Goal: Task Accomplishment & Management: Manage account settings

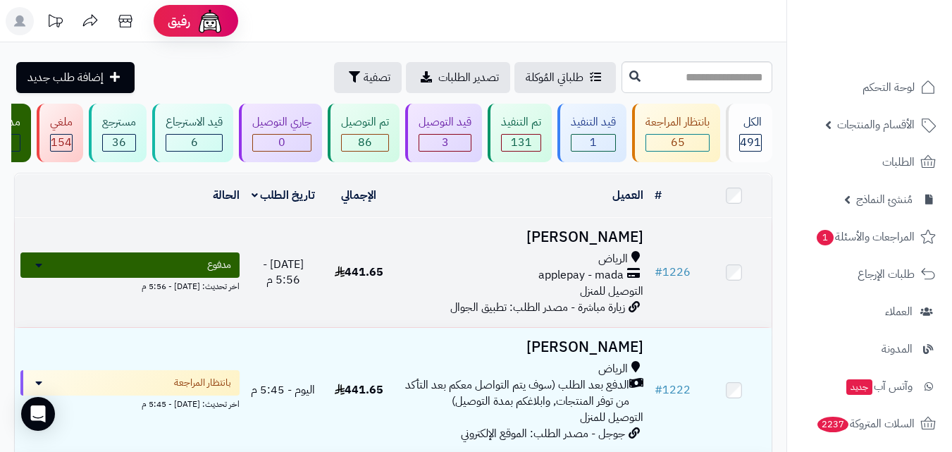
click at [608, 275] on span "applepay - mada" at bounding box center [580, 275] width 85 height 16
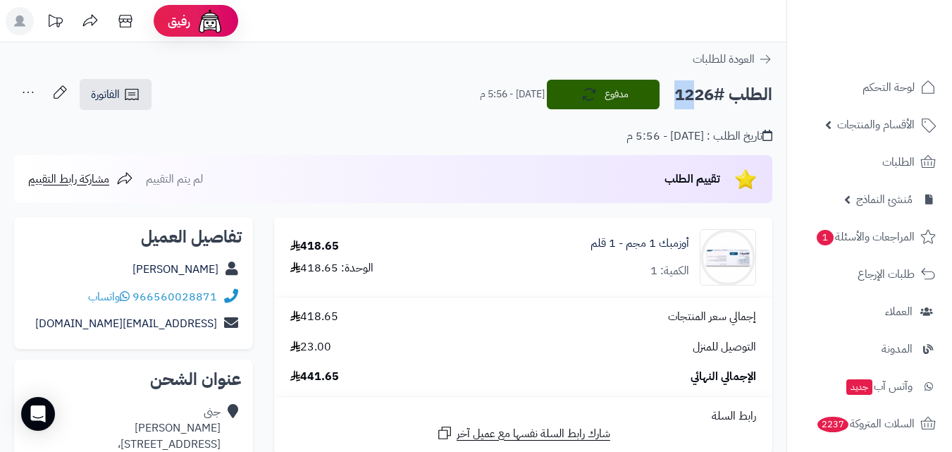
drag, startPoint x: 680, startPoint y: 98, endPoint x: 721, endPoint y: 98, distance: 40.9
click at [721, 98] on h2 "الطلب #1226" at bounding box center [723, 94] width 98 height 29
click at [686, 98] on h2 "الطلب #1226" at bounding box center [723, 94] width 98 height 29
drag, startPoint x: 677, startPoint y: 92, endPoint x: 712, endPoint y: 92, distance: 35.2
click at [712, 92] on h2 "الطلب #1226" at bounding box center [723, 94] width 98 height 29
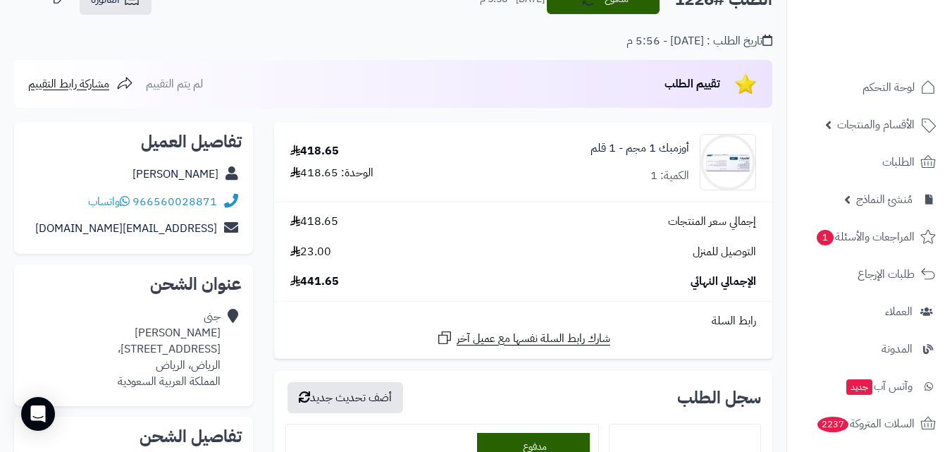
scroll to position [70, 0]
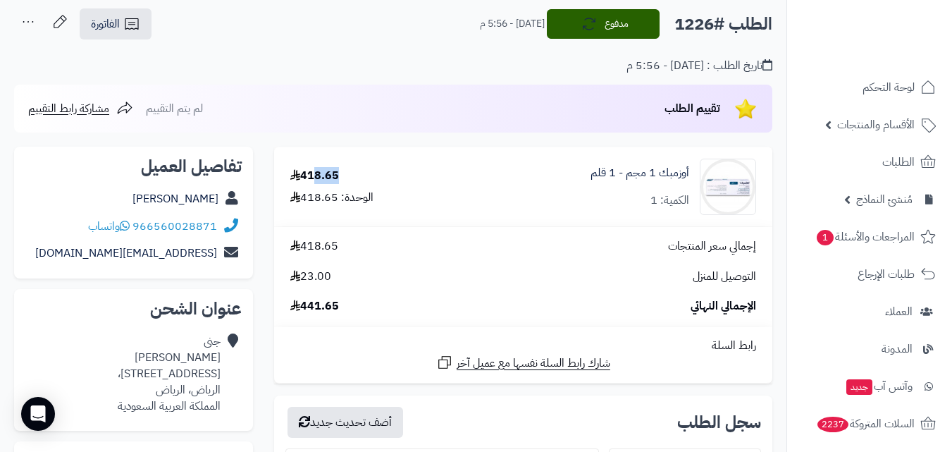
drag, startPoint x: 433, startPoint y: 176, endPoint x: 319, endPoint y: 165, distance: 114.7
click at [319, 165] on td "418.65 الوحدة: 418.65" at bounding box center [366, 186] width 184 height 79
click at [353, 106] on div "تقييم الطلب لم يتم التقييم مشاركة رابط التقييم" at bounding box center [393, 109] width 758 height 48
drag, startPoint x: 350, startPoint y: 170, endPoint x: 282, endPoint y: 173, distance: 67.7
click at [282, 173] on div "418.65 الوحدة: 418.65" at bounding box center [366, 187] width 173 height 38
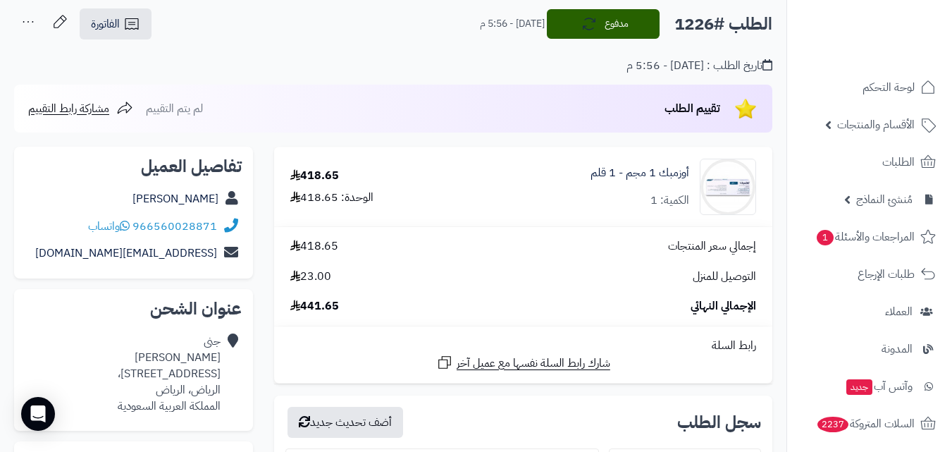
click at [379, 116] on div "تقييم الطلب لم يتم التقييم مشاركة رابط التقييم" at bounding box center [393, 109] width 758 height 48
drag, startPoint x: 350, startPoint y: 169, endPoint x: 295, endPoint y: 173, distance: 55.8
click at [295, 173] on div "418.65 الوحدة: 418.65" at bounding box center [366, 187] width 173 height 38
click at [359, 147] on table "أوزمبك 1 مجم - 1 قلم الكمية: 1 418.65 الوحدة: 418.65 إجمالي سعر المنتجات 418.65…" at bounding box center [523, 265] width 498 height 237
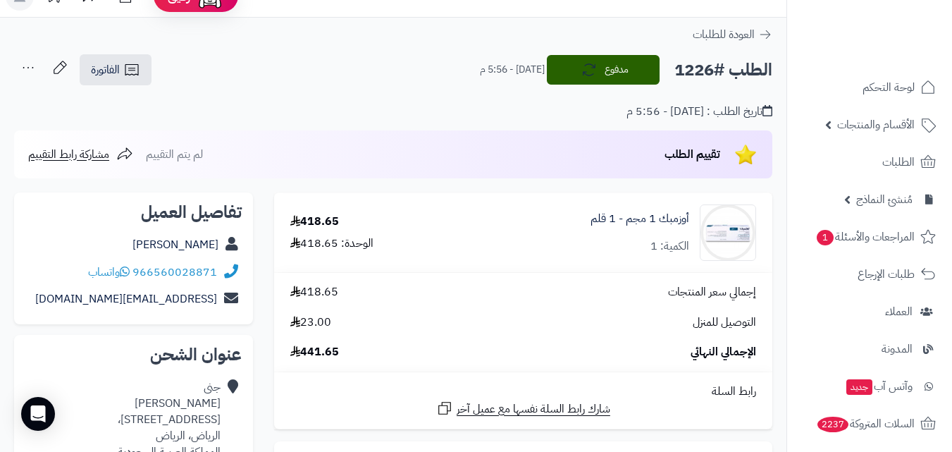
scroll to position [0, 0]
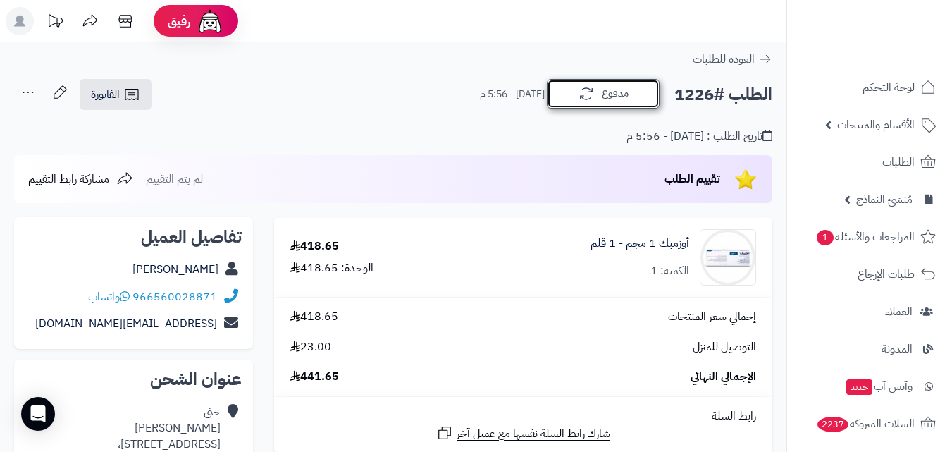
click at [563, 87] on button "مدفوع" at bounding box center [603, 94] width 113 height 30
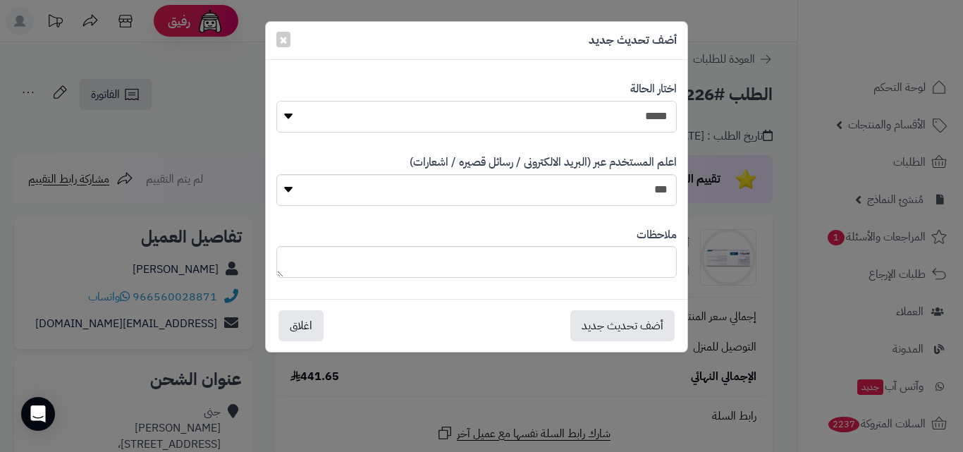
click at [311, 121] on select "**********" at bounding box center [476, 117] width 400 height 32
select select "**"
click at [276, 101] on select "**********" at bounding box center [476, 117] width 400 height 32
click at [608, 330] on button "أضف تحديث جديد" at bounding box center [622, 324] width 104 height 31
